Goal: Find specific page/section: Find specific page/section

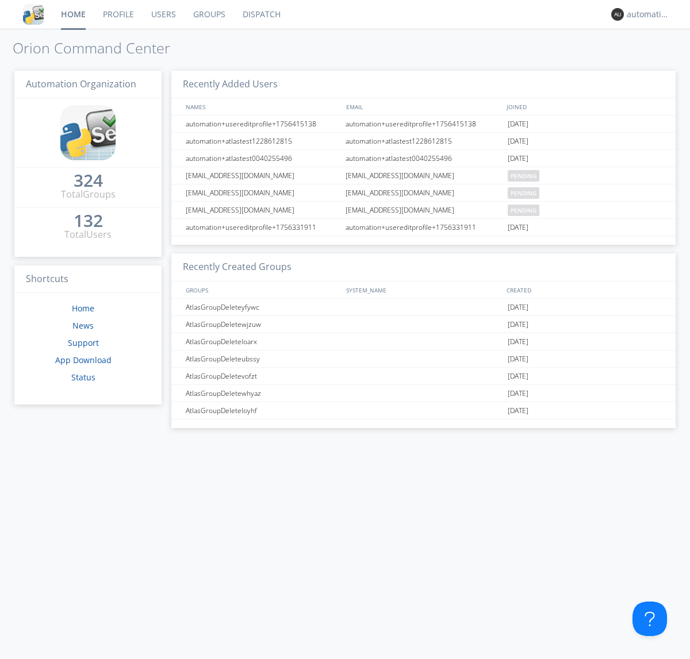
click at [260, 14] on link "Dispatch" at bounding box center [261, 14] width 55 height 29
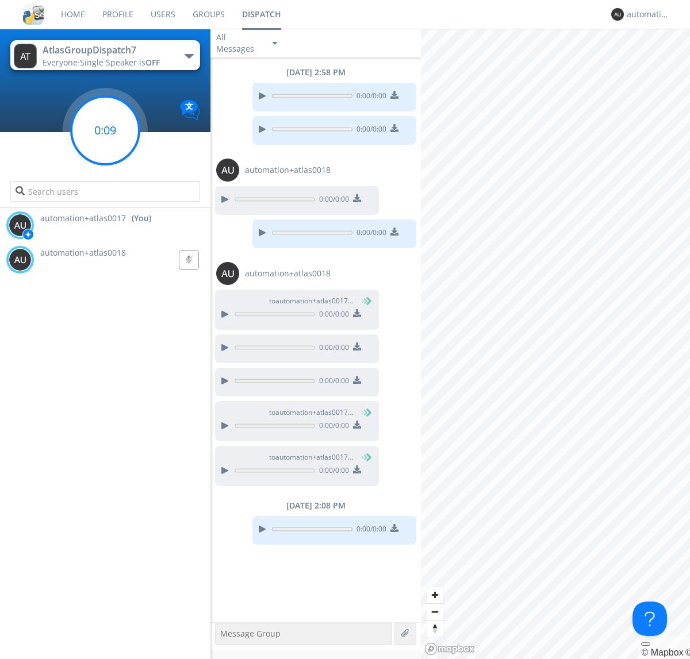
click at [105, 130] on g at bounding box center [105, 131] width 68 height 68
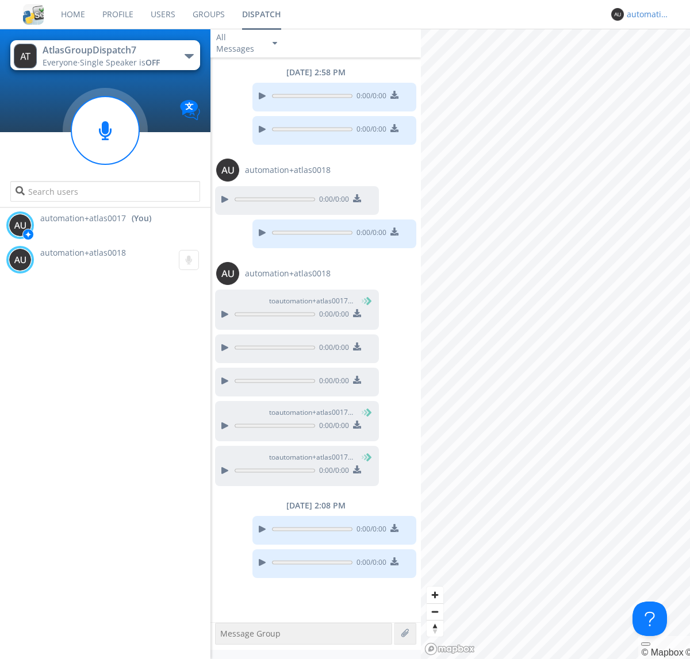
click at [645, 14] on div "automation+atlas0017" at bounding box center [647, 14] width 43 height 11
